Goal: Navigation & Orientation: Find specific page/section

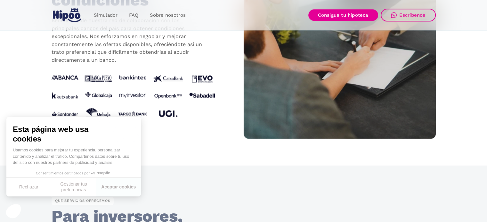
scroll to position [672, 0]
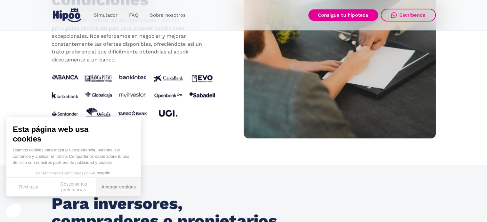
click at [114, 188] on button "Aceptar cookies" at bounding box center [118, 187] width 45 height 19
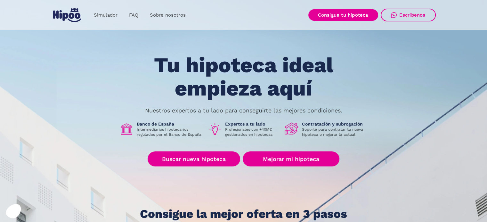
scroll to position [0, 0]
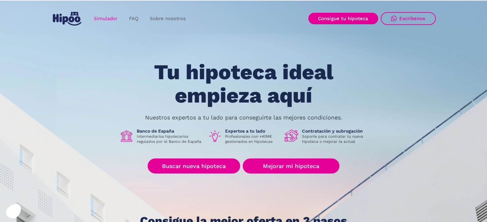
click at [106, 16] on link "Simulador" at bounding box center [105, 18] width 35 height 12
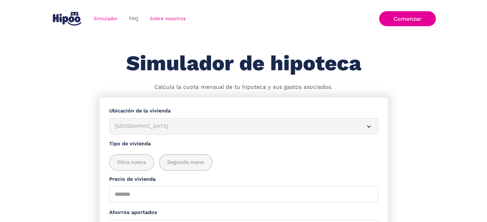
click at [165, 18] on link "Sobre nosotros" at bounding box center [167, 18] width 47 height 12
